Goal: Task Accomplishment & Management: Use online tool/utility

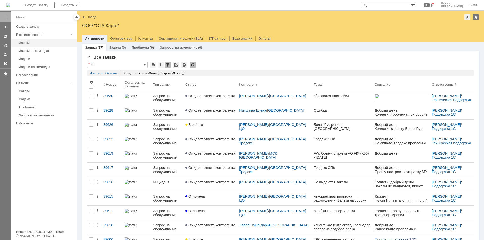
click at [31, 43] on div "Заявки" at bounding box center [46, 43] width 54 height 4
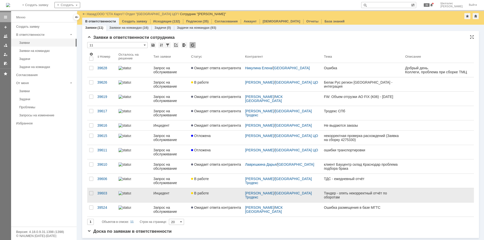
click at [210, 191] on div "В работе" at bounding box center [216, 193] width 50 height 4
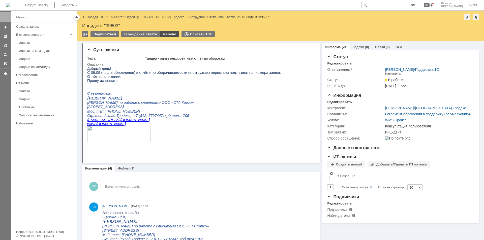
click at [164, 33] on div "Решено" at bounding box center [169, 34] width 19 height 6
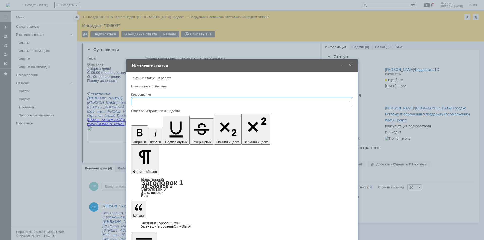
click at [166, 100] on input "text" at bounding box center [242, 101] width 222 height 8
click at [149, 167] on span "Решено" at bounding box center [241, 169] width 215 height 4
type input "Решено"
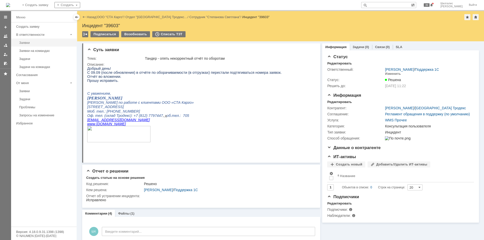
click at [40, 42] on div "Заявки" at bounding box center [46, 43] width 54 height 4
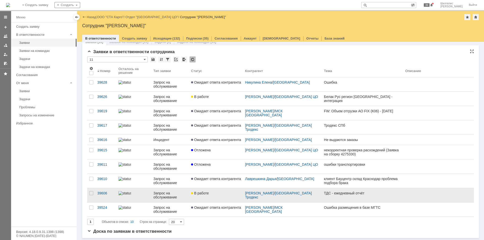
click at [213, 193] on div "В работе" at bounding box center [216, 193] width 50 height 4
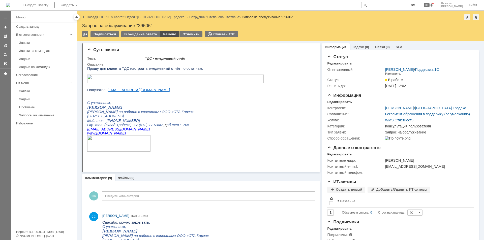
click at [163, 34] on div "Решено" at bounding box center [169, 34] width 19 height 6
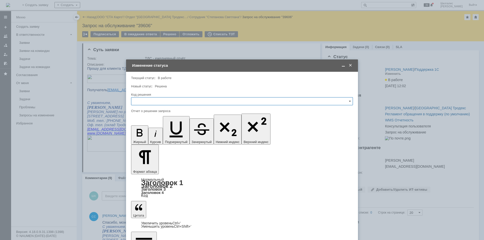
click at [183, 98] on input "text" at bounding box center [242, 101] width 222 height 8
click at [147, 164] on div "Решено" at bounding box center [241, 168] width 221 height 8
type input "Решено"
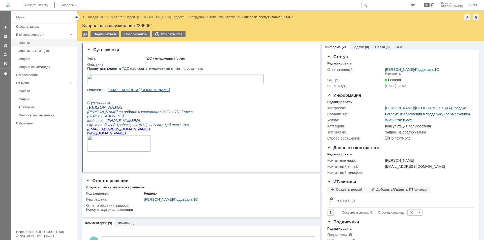
click at [32, 42] on div "Заявки" at bounding box center [46, 43] width 54 height 4
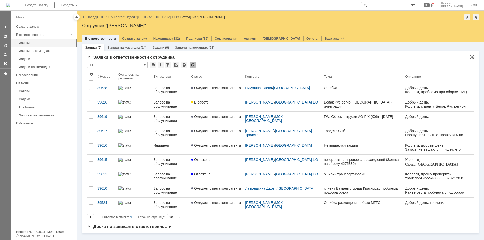
click at [227, 61] on div "Заявки в ответственности сотрудника * 11 Результаты поиска: 1 Объектов в списке…" at bounding box center [280, 139] width 386 height 169
click at [41, 49] on div "Заявки на командах" at bounding box center [46, 51] width 54 height 4
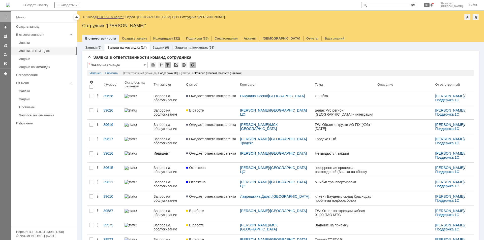
click at [106, 17] on link "ООО "СТА Карго"" at bounding box center [110, 17] width 27 height 4
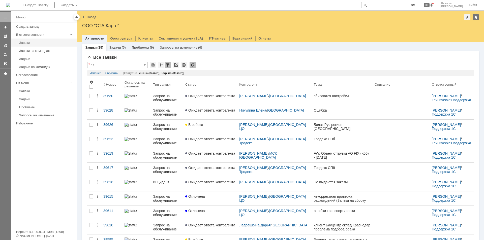
click at [25, 41] on link "Заявки" at bounding box center [46, 43] width 58 height 8
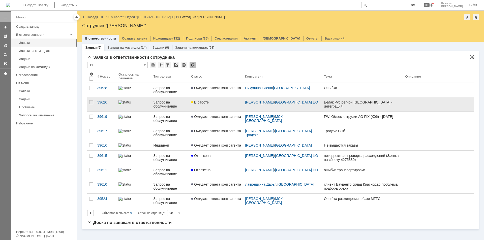
click at [205, 101] on span "В работе" at bounding box center [200, 102] width 18 height 4
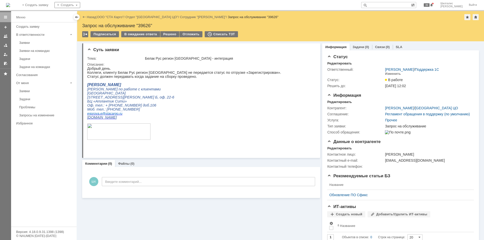
click at [211, 103] on p "БЦ «Атлантик Сити»" at bounding box center [184, 101] width 194 height 4
click at [104, 16] on link "ООО "СТА Карго"" at bounding box center [110, 17] width 27 height 4
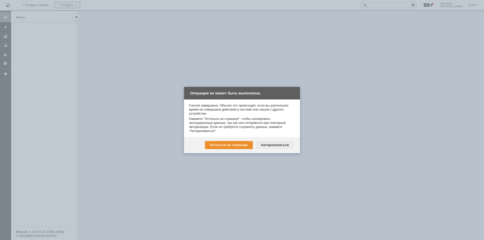
click at [272, 146] on div "Авторизоваться" at bounding box center [275, 145] width 38 height 8
